Goal: Information Seeking & Learning: Find specific fact

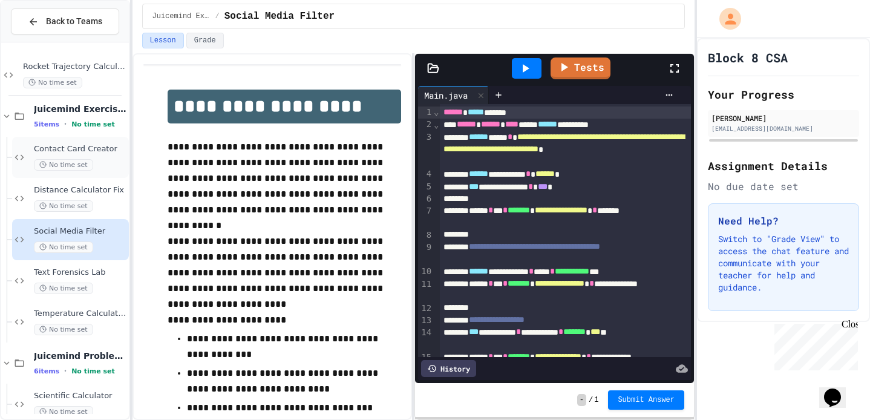
click at [78, 162] on span "No time set" at bounding box center [63, 164] width 59 height 11
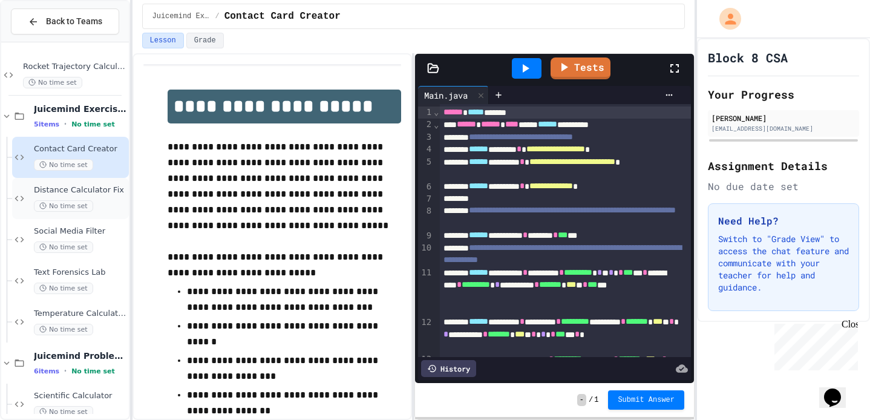
click at [87, 189] on span "Distance Calculator Fix" at bounding box center [80, 190] width 93 height 10
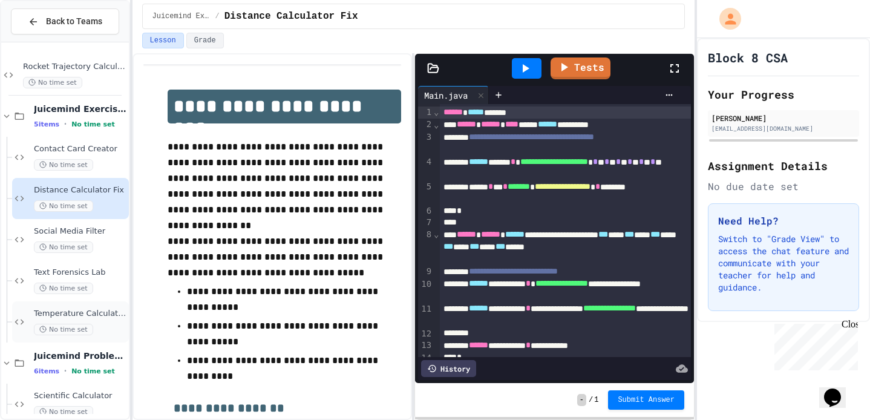
click at [107, 311] on span "Temperature Calculator Helper" at bounding box center [80, 314] width 93 height 10
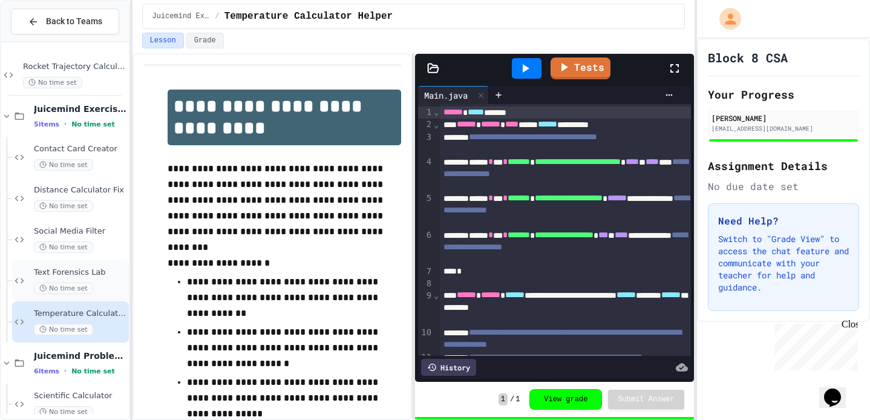
click at [103, 271] on span "Text Forensics Lab" at bounding box center [80, 273] width 93 height 10
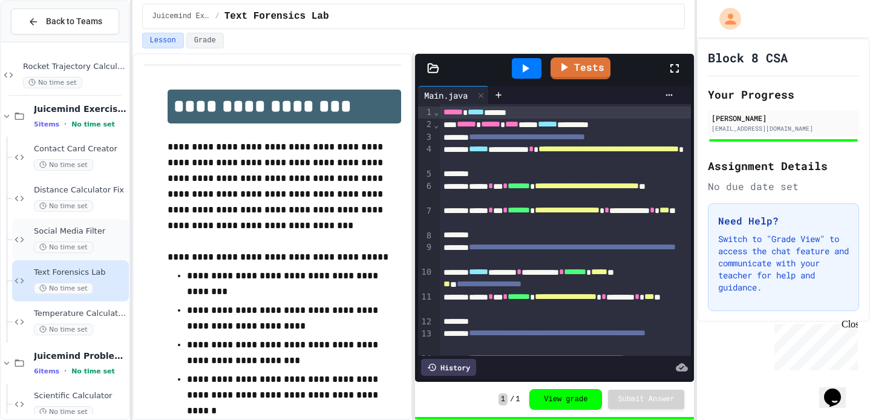
click at [99, 234] on span "Social Media Filter" at bounding box center [80, 231] width 93 height 10
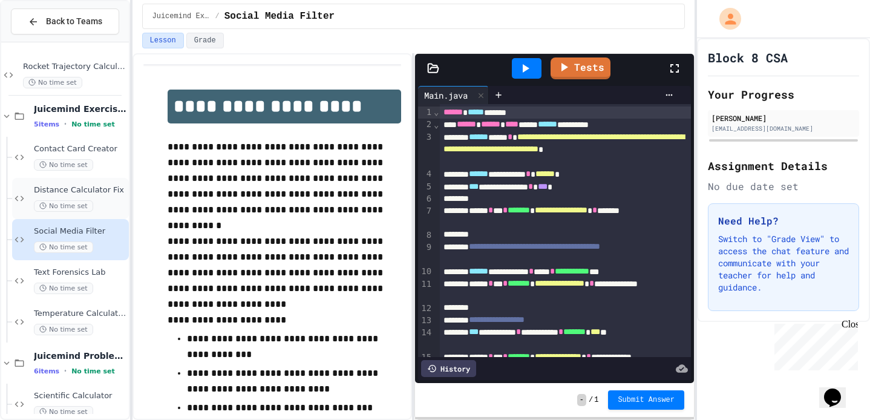
click at [94, 188] on span "Distance Calculator Fix" at bounding box center [80, 190] width 93 height 10
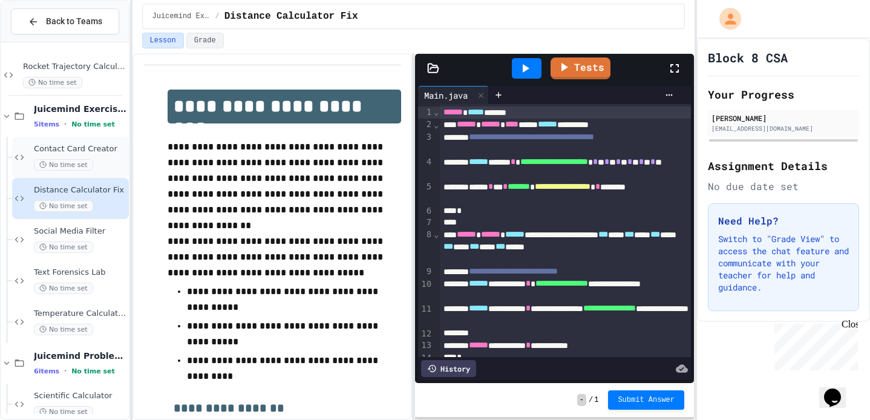
click at [102, 154] on div "Contact Card Creator No time set" at bounding box center [80, 157] width 93 height 27
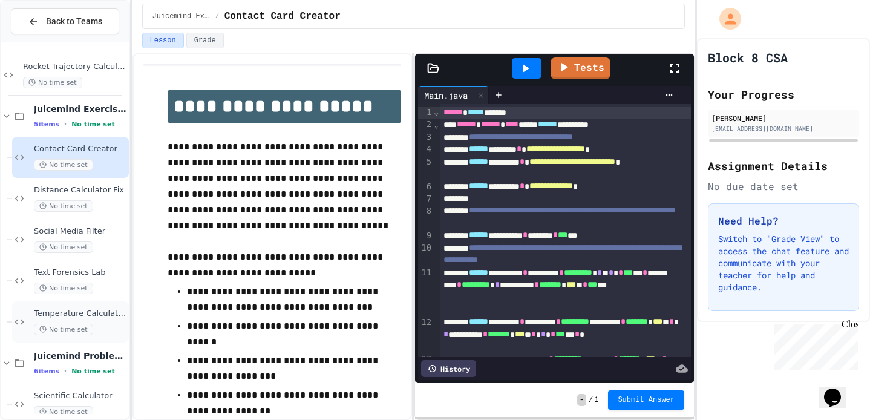
click at [100, 312] on span "Temperature Calculator Helper" at bounding box center [80, 314] width 93 height 10
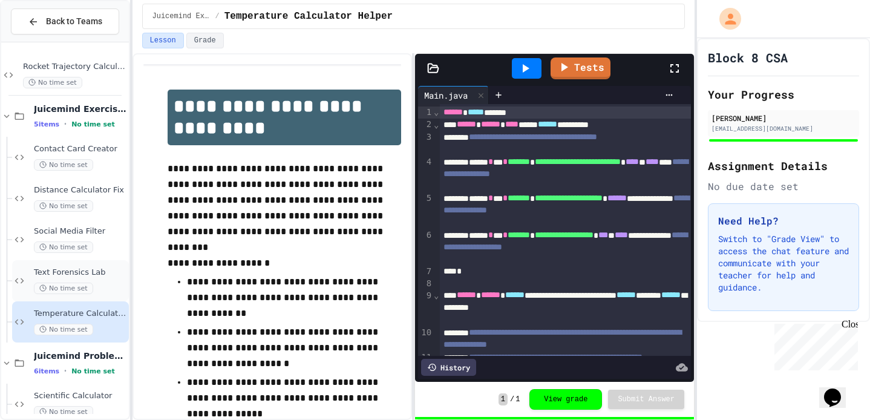
click at [100, 274] on span "Text Forensics Lab" at bounding box center [80, 273] width 93 height 10
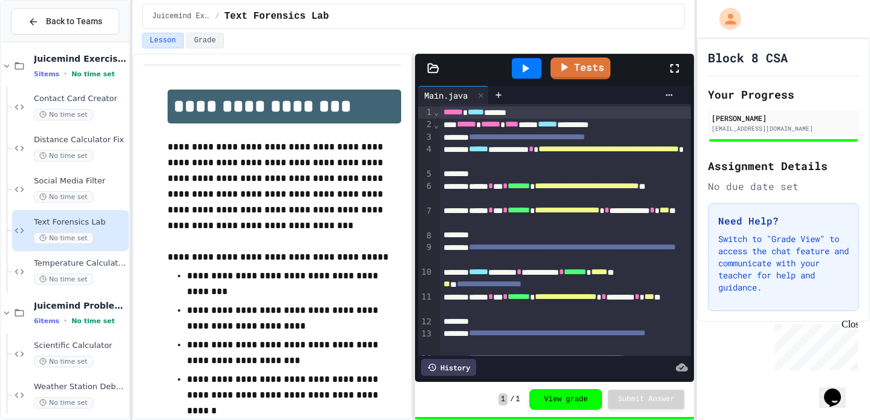
scroll to position [78, 0]
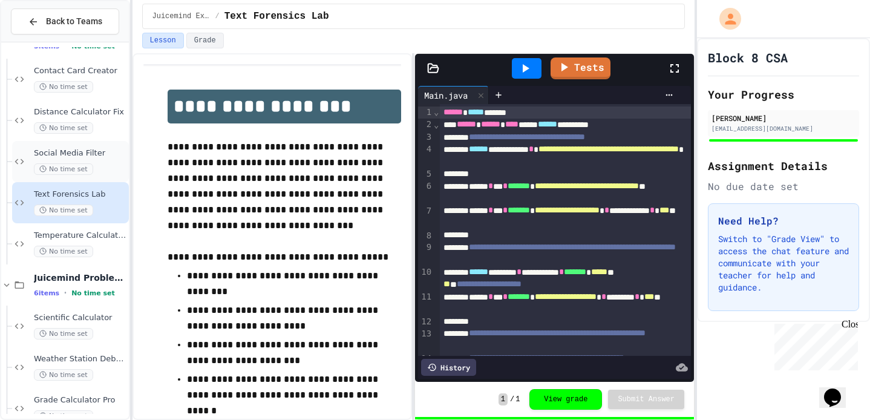
click at [95, 154] on span "Social Media Filter" at bounding box center [80, 153] width 93 height 10
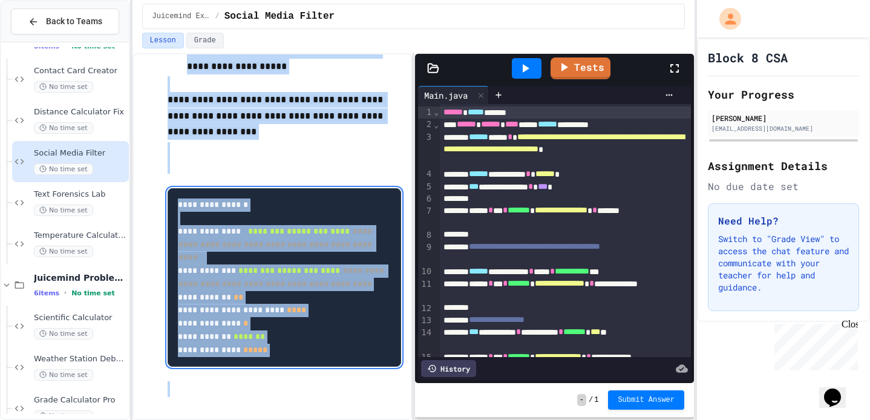
scroll to position [455, 0]
drag, startPoint x: 176, startPoint y: 102, endPoint x: 339, endPoint y: 433, distance: 369.2
click at [339, 419] on html "**********" at bounding box center [435, 210] width 870 height 420
copy div "**********"
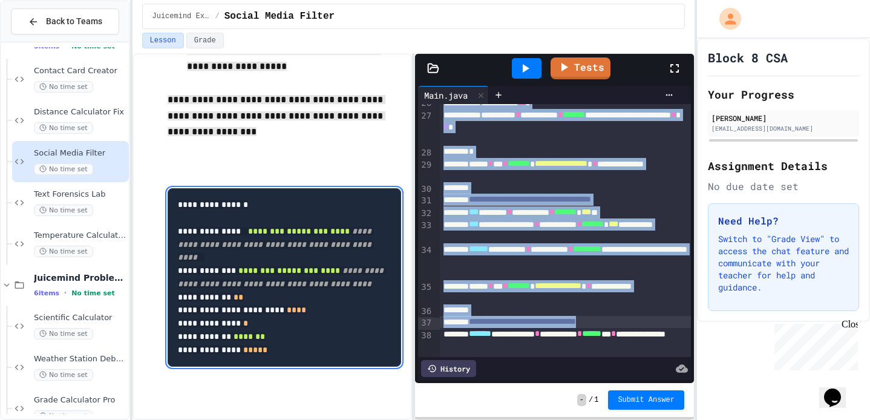
scroll to position [510, 0]
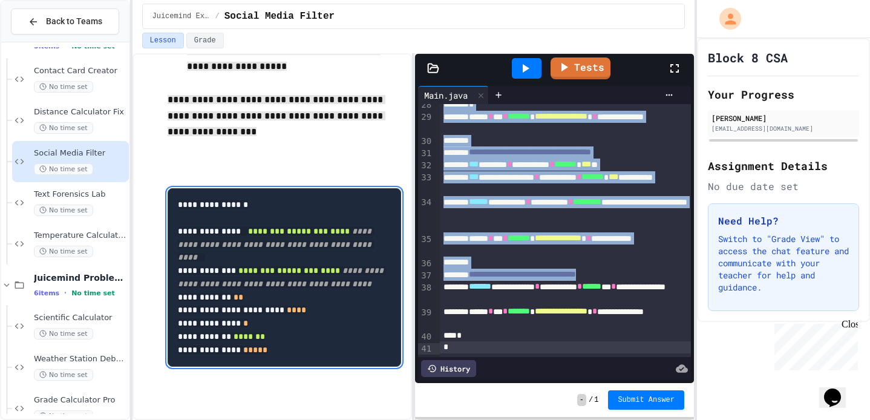
drag, startPoint x: 445, startPoint y: 111, endPoint x: 502, endPoint y: 404, distance: 298.4
copy div "**********"
